Goal: Communication & Community: Answer question/provide support

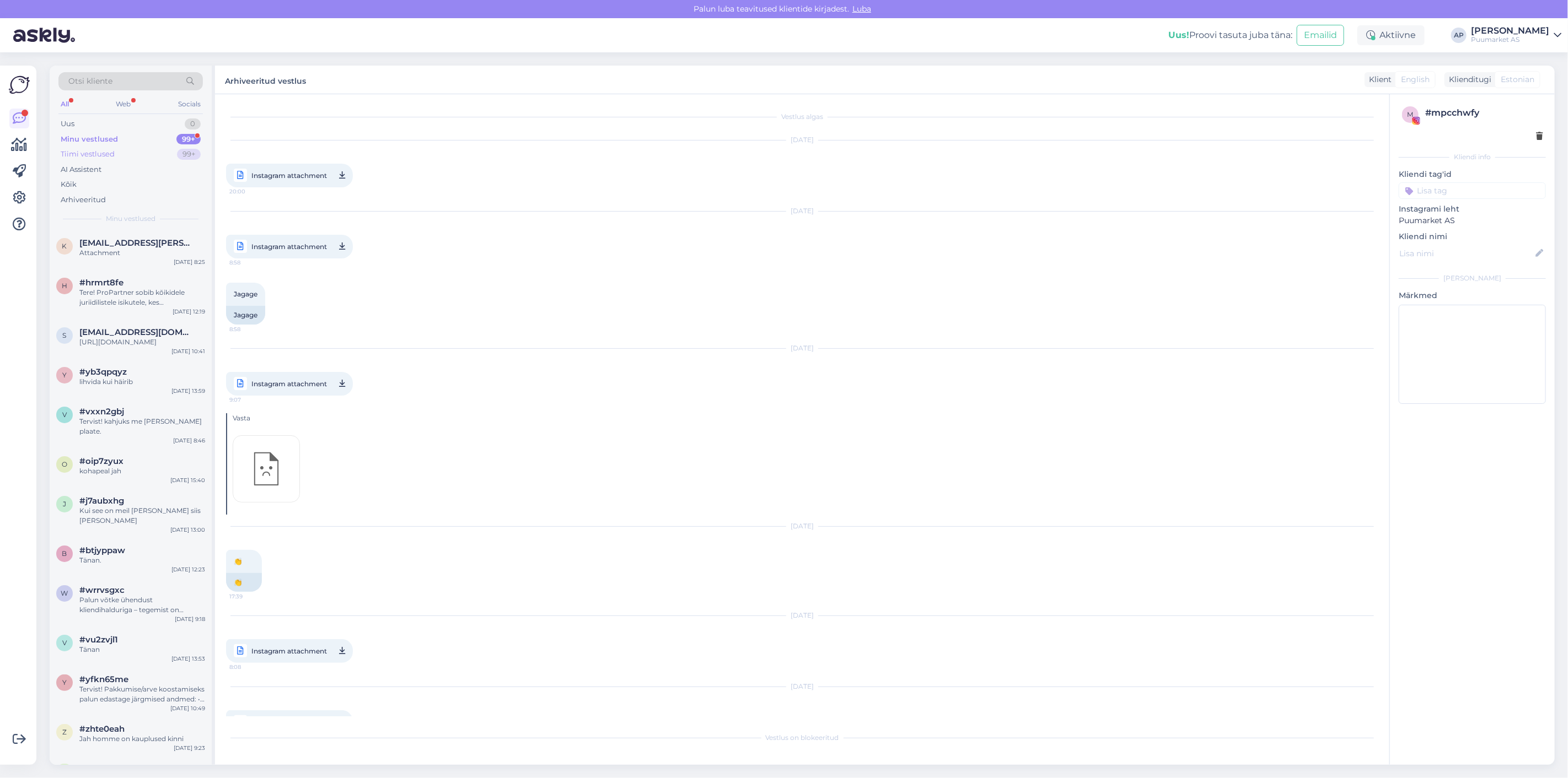
scroll to position [997, 0]
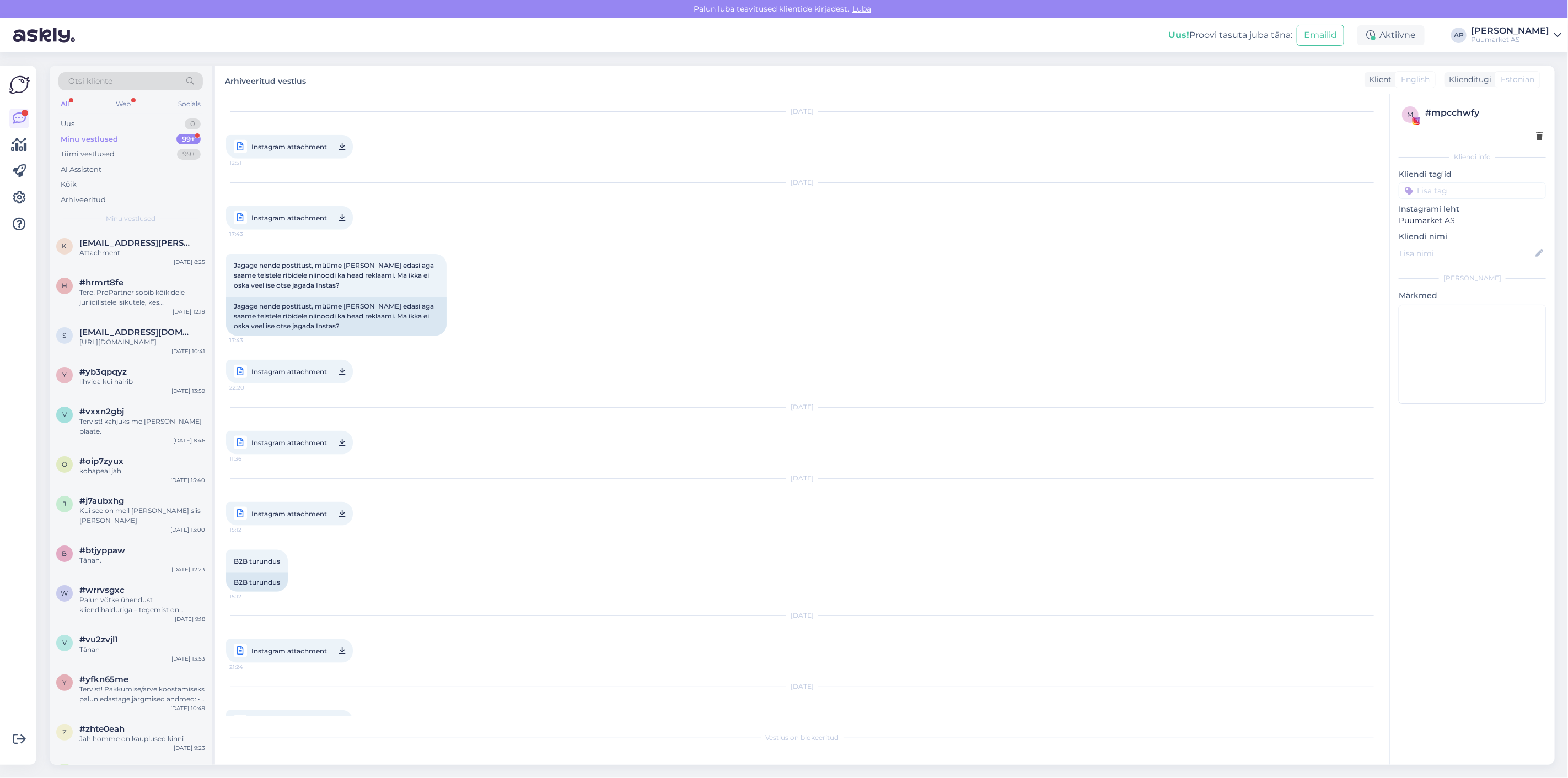
click at [102, 139] on div "Minu vestlused" at bounding box center [89, 139] width 58 height 11
click at [103, 178] on div "Kõik" at bounding box center [131, 184] width 145 height 16
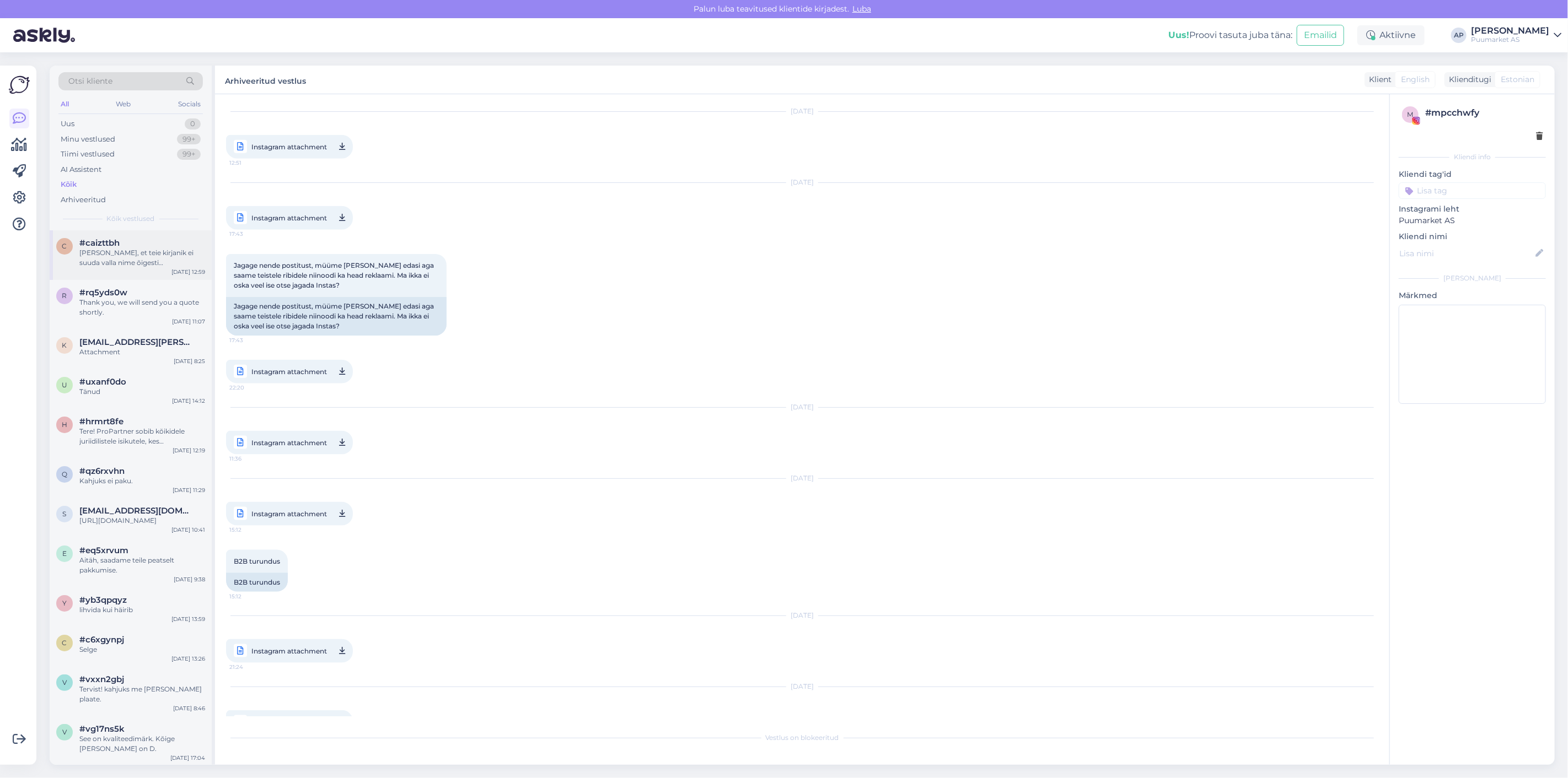
click at [123, 243] on div "#caizttbh" at bounding box center [142, 243] width 126 height 10
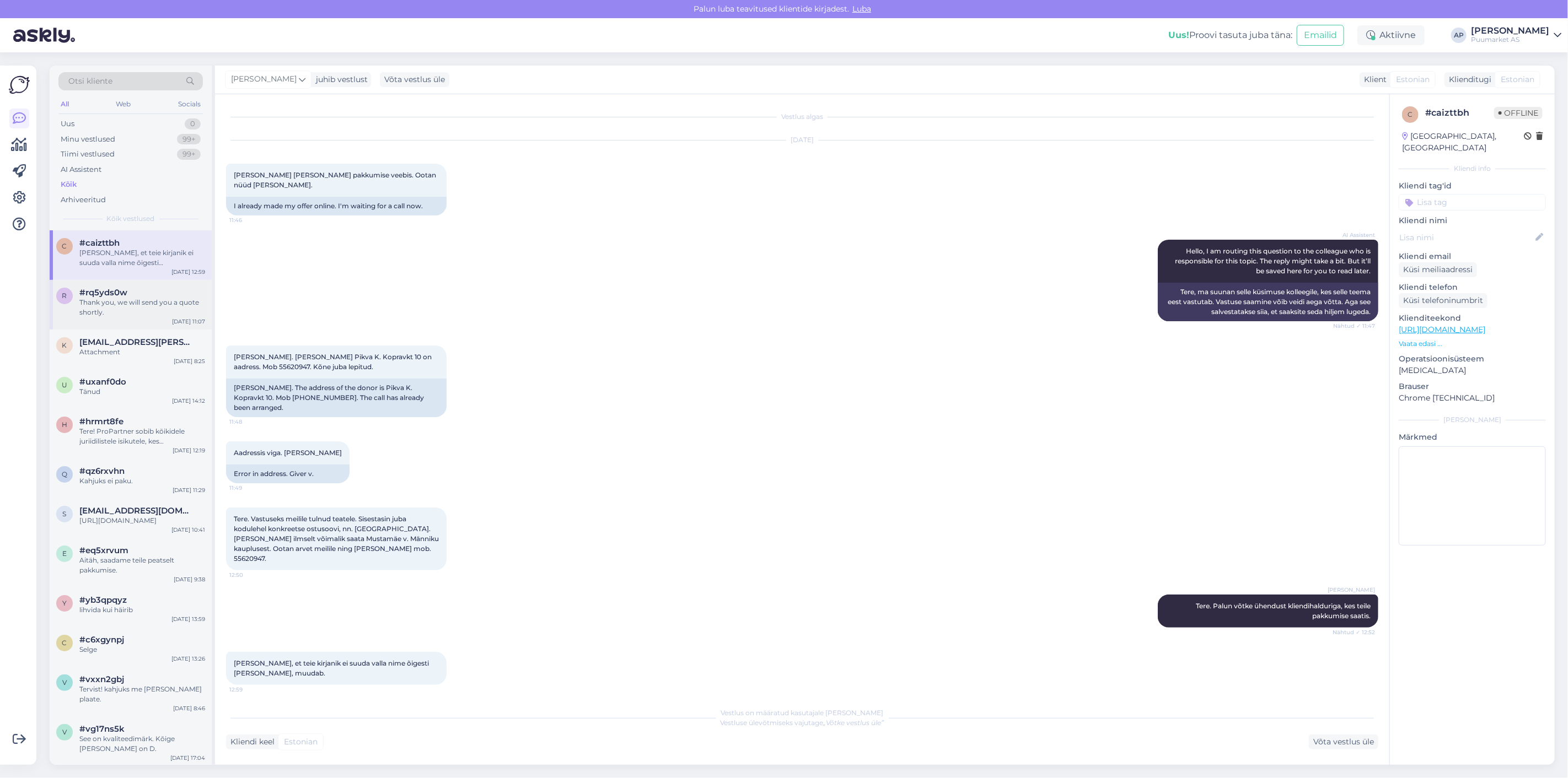
click at [122, 302] on div "Thank you, we will send you a quote shortly." at bounding box center [142, 308] width 126 height 20
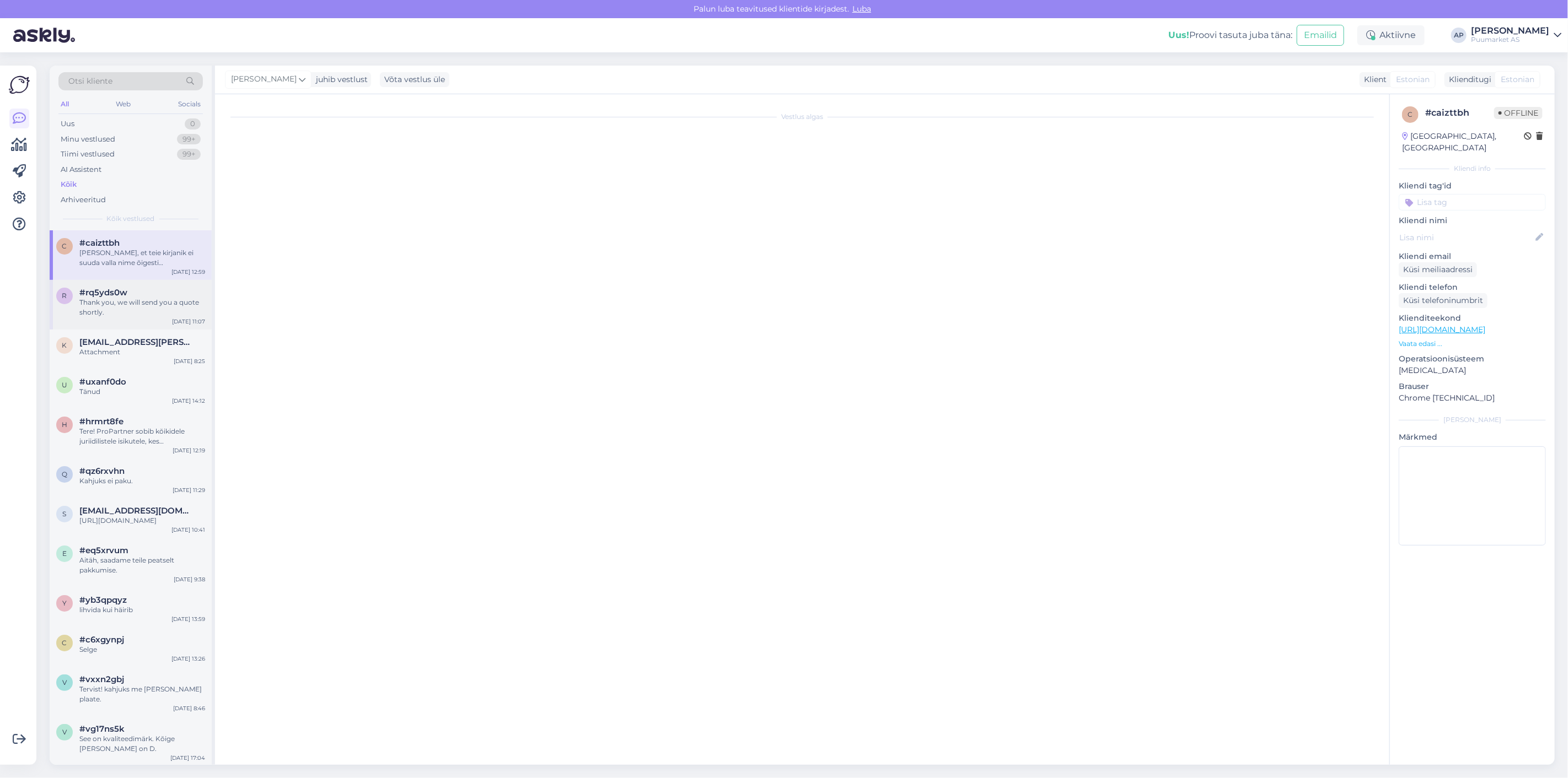
scroll to position [62, 0]
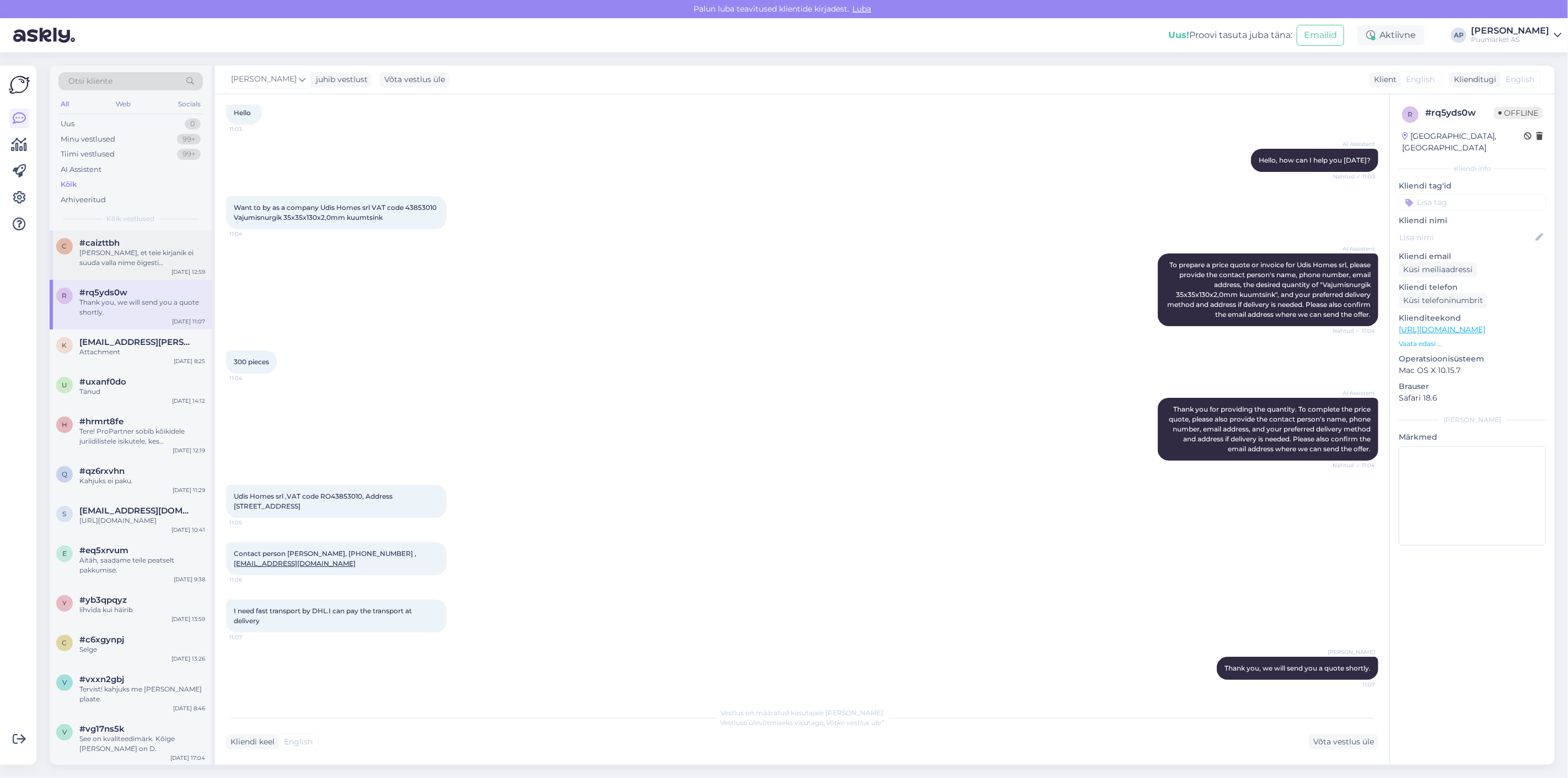
click at [124, 272] on div "c #[PERSON_NAME], et teie kirjanik ei suuda valla nime õigesti [PERSON_NAME], m…" at bounding box center [131, 255] width 162 height 50
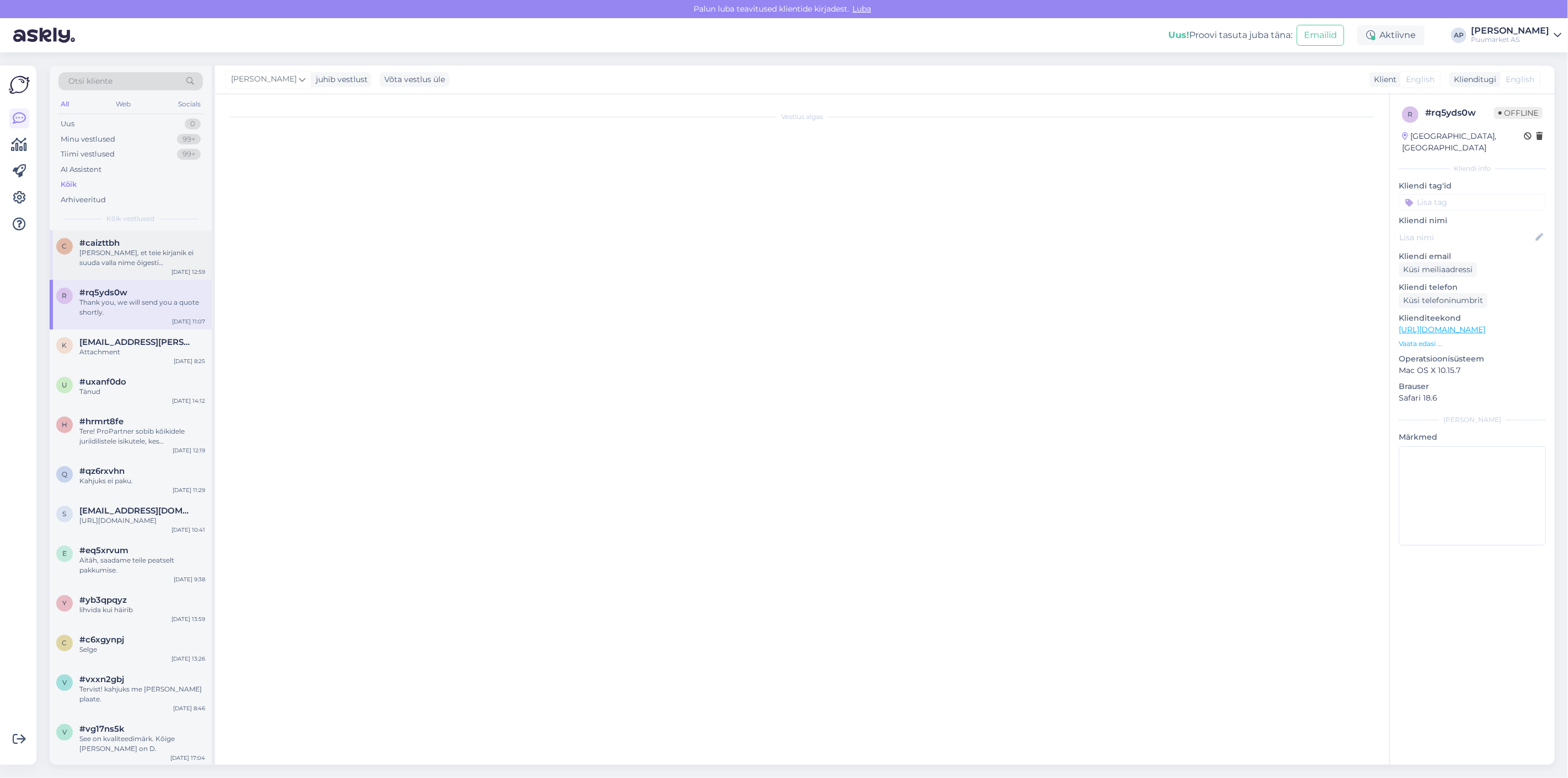
scroll to position [0, 0]
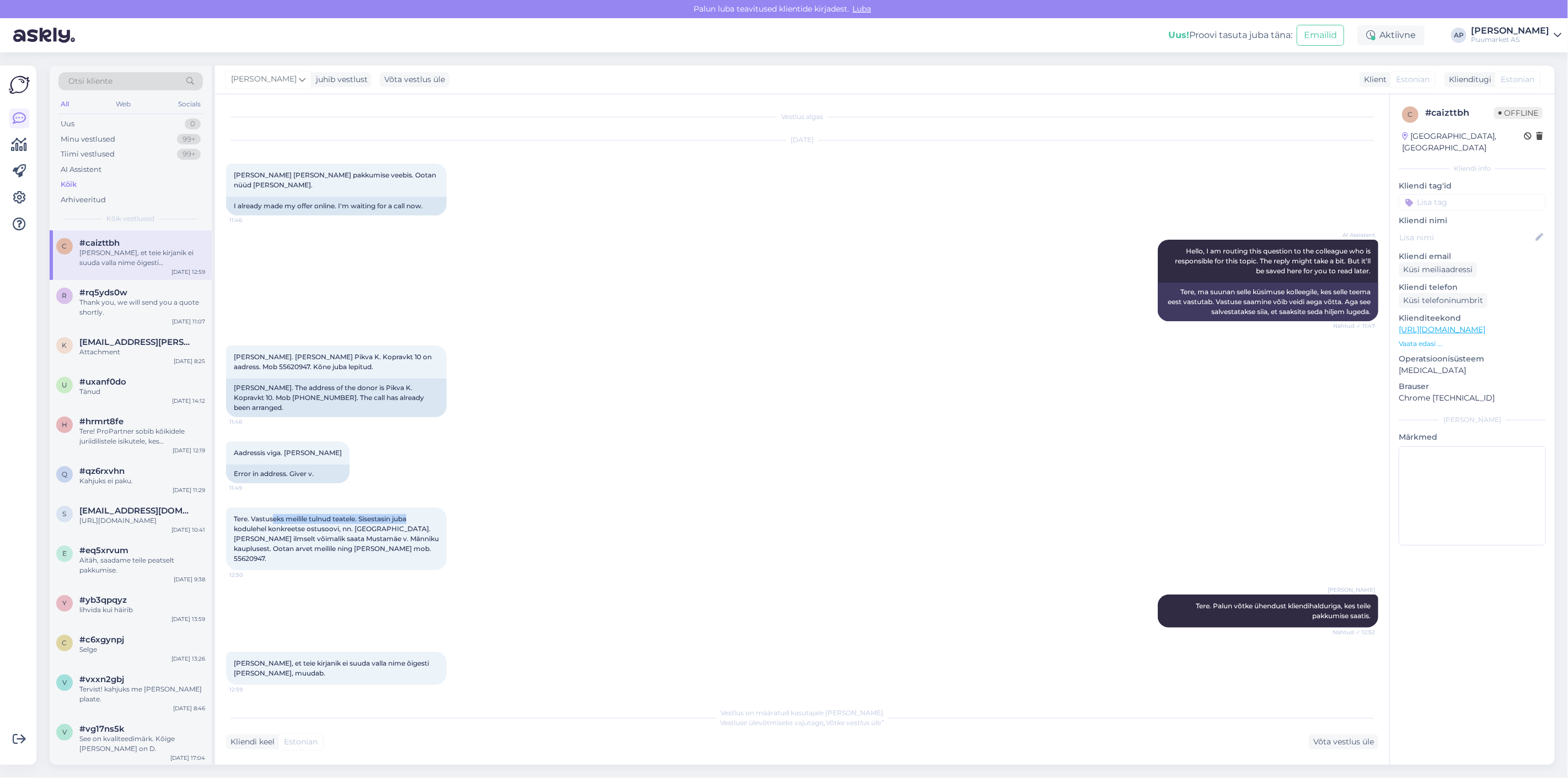
drag, startPoint x: 272, startPoint y: 496, endPoint x: 411, endPoint y: 494, distance: 139.0
click at [411, 515] on span "Tere. Vastuseks meilile tulnud teatele. Sisestasin juba kodulehel konkreetse os…" at bounding box center [337, 539] width 207 height 48
click at [739, 527] on div "Tere. Vastuseks meilile tulnud teatele. Sisestasin juba kodulehel konkreetse os…" at bounding box center [802, 539] width 1152 height 87
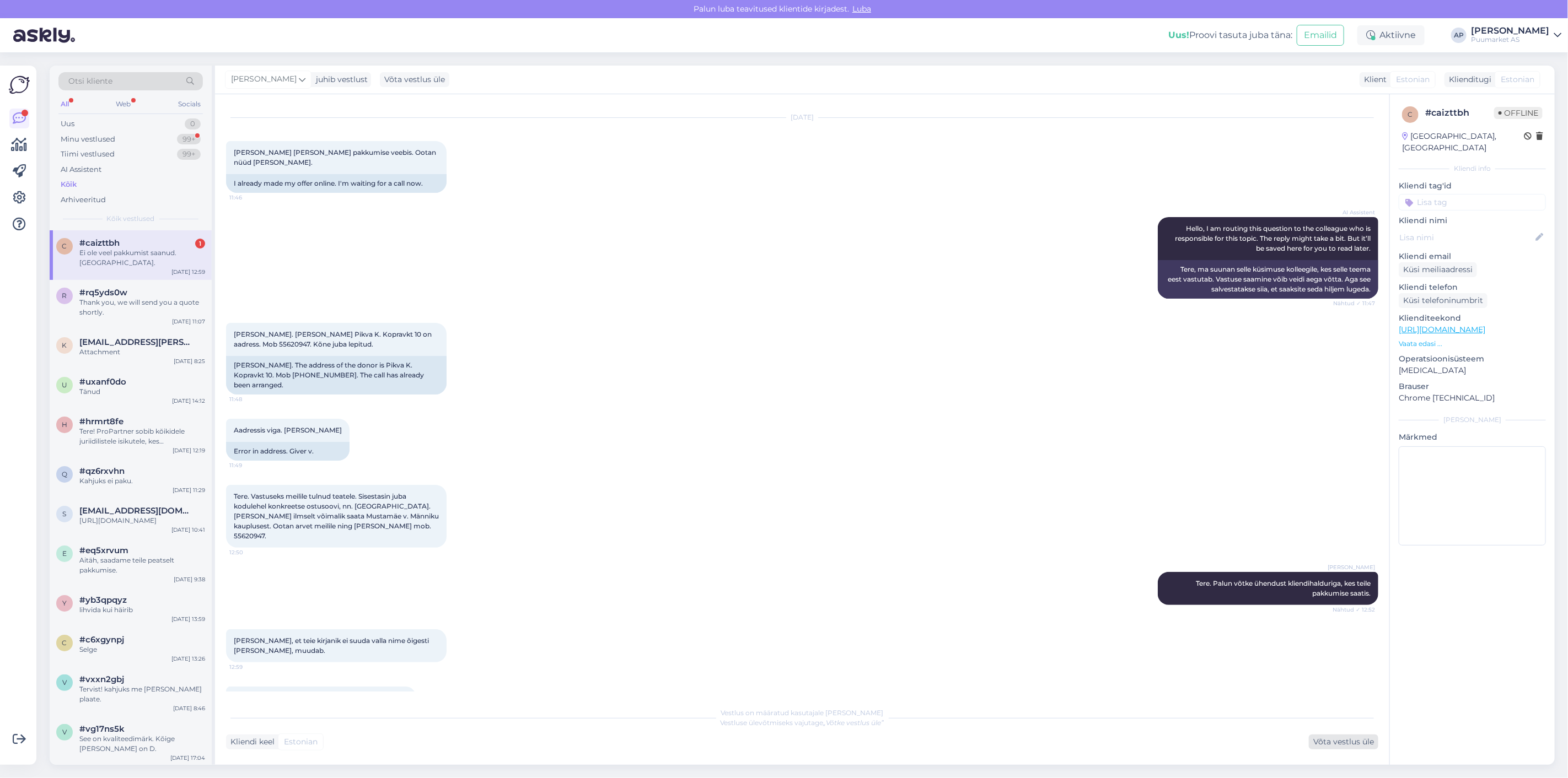
click at [1360, 741] on div "Võta vestlus üle" at bounding box center [1343, 741] width 69 height 15
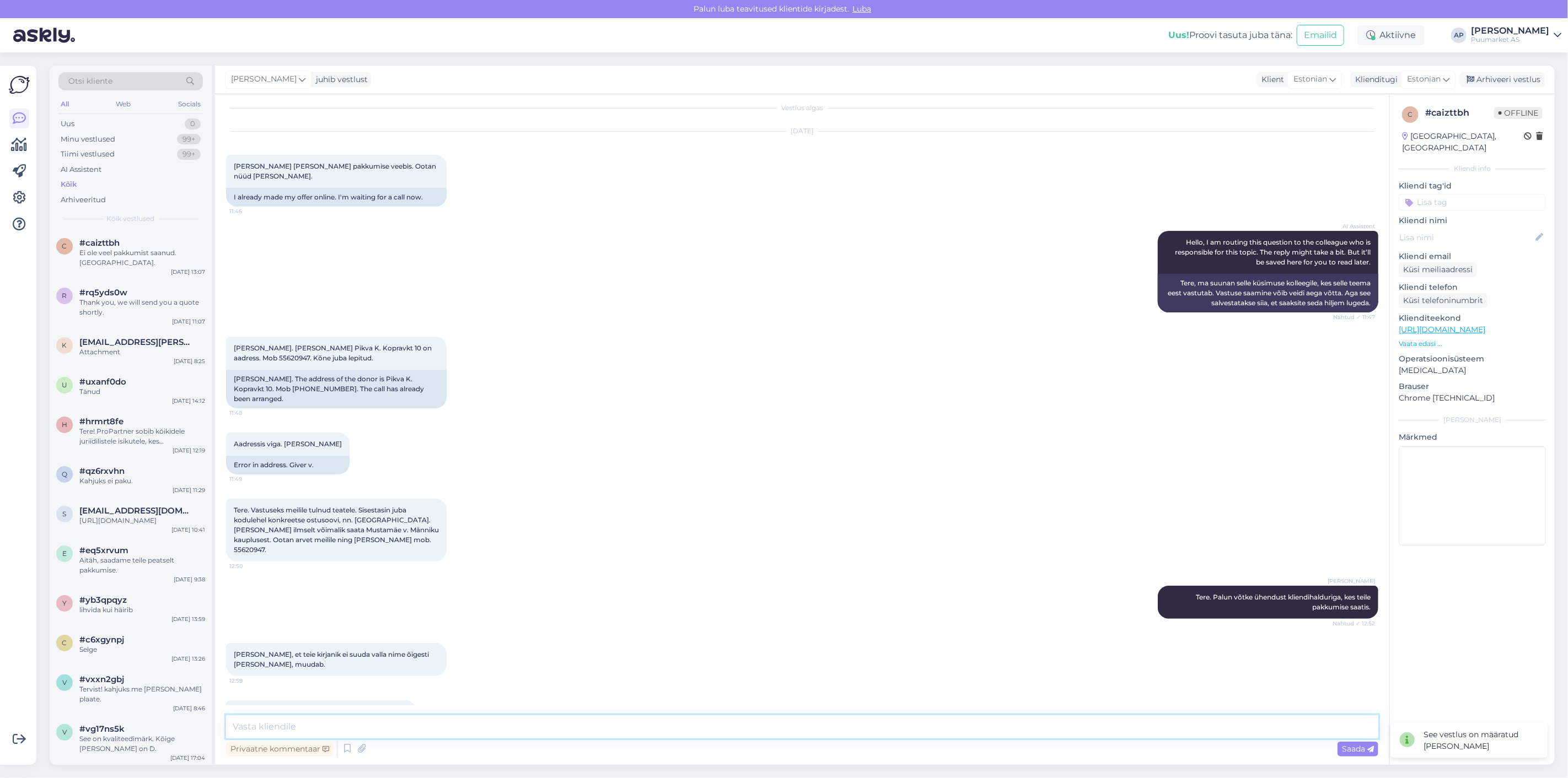
click at [850, 728] on textarea at bounding box center [802, 727] width 1152 height 23
type textarea "K"
type textarea "t"
drag, startPoint x: 850, startPoint y: 728, endPoint x: 0, endPoint y: 676, distance: 851.6
click at [133, 703] on div "Otsi kliente All Web Socials Uus 0 Minu vestlused 99+ Tiimi vestlused 99+ AI As…" at bounding box center [802, 415] width 1505 height 699
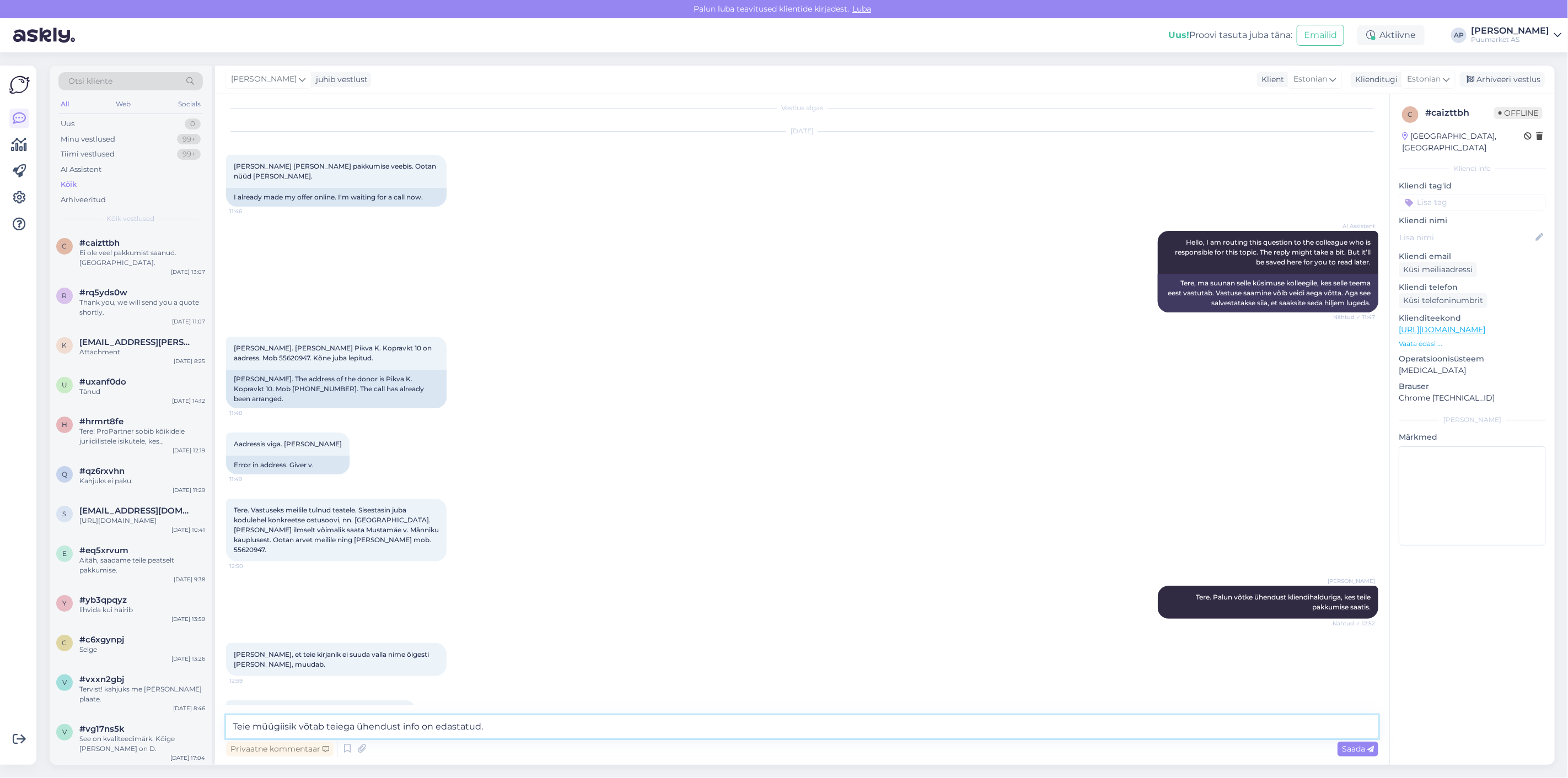
paste textarea "– [PERSON_NAME] info edastan"
click at [498, 731] on textarea "Teie müügiisik võtab teiega ühendust – [PERSON_NAME] info edastanud. [PERSON_NA…" at bounding box center [802, 727] width 1152 height 23
drag, startPoint x: 428, startPoint y: 729, endPoint x: 405, endPoint y: 732, distance: 23.2
click at [405, 732] on textarea "Teie müügiisik võtab teiega ühendust – [PERSON_NAME] info edastanud. ([PERSON_N…" at bounding box center [802, 727] width 1152 height 23
click at [426, 729] on textarea "Teie müügiisik võtab teiega ühendust – Info edastanud. ([PERSON_NAME])" at bounding box center [802, 727] width 1152 height 23
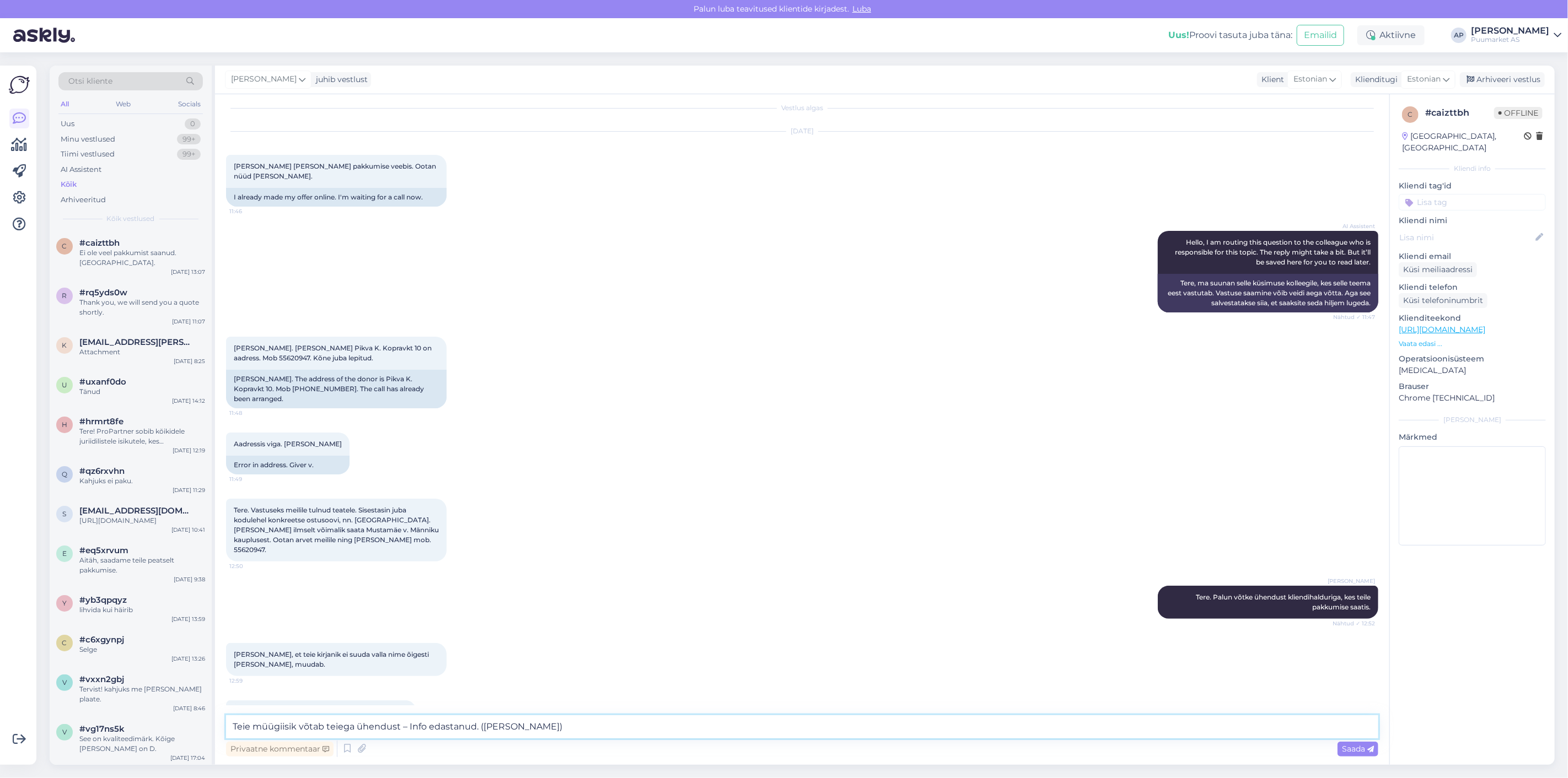
click at [529, 727] on textarea "Teie müügiisik võtab teiega ühendust – Info edastanud. ([PERSON_NAME])" at bounding box center [802, 727] width 1152 height 23
type textarea "Teie müügiisik võtab teiega ühendust – Info edastanud. ([PERSON_NAME]:le)"
click at [1347, 745] on span "Saada" at bounding box center [1357, 748] width 32 height 10
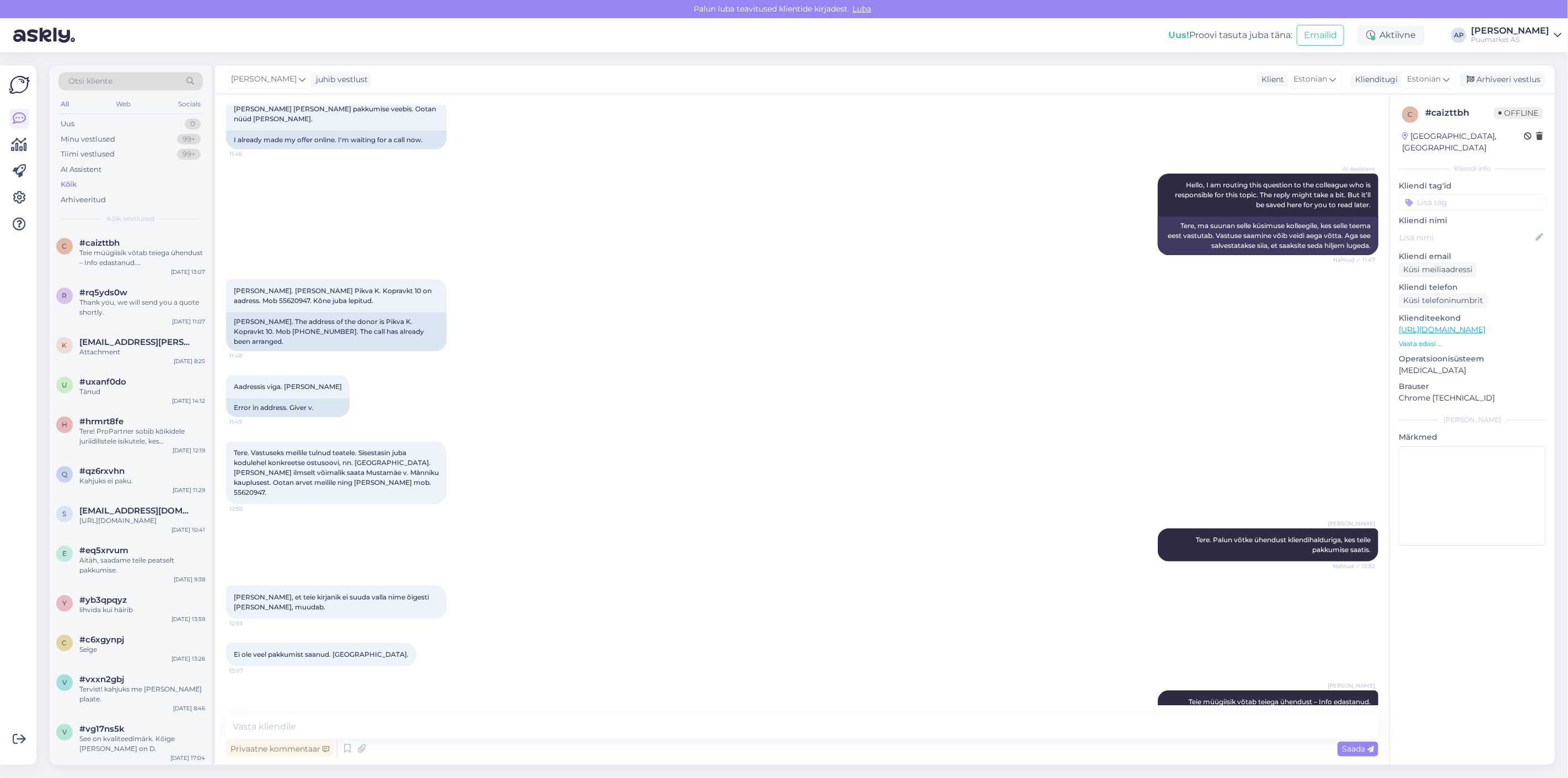
click at [778, 680] on div "[PERSON_NAME] [PERSON_NAME] võtab teiega ühendust – Info edastanud. ([PERSON_NA…" at bounding box center [802, 707] width 1152 height 58
